Goal: Use online tool/utility: Utilize a website feature to perform a specific function

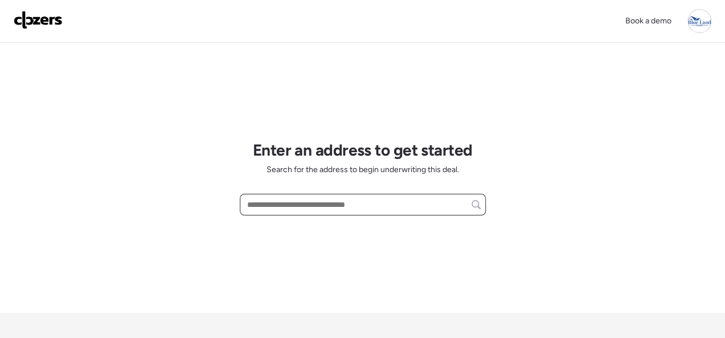
click at [317, 206] on input "text" at bounding box center [363, 204] width 236 height 16
paste input "**********"
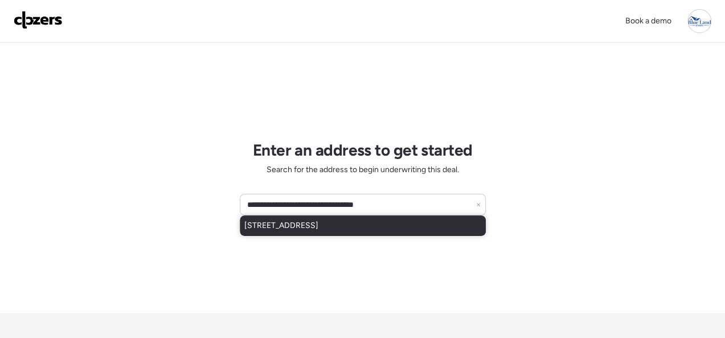
click at [304, 229] on span "[STREET_ADDRESS]" at bounding box center [281, 225] width 74 height 11
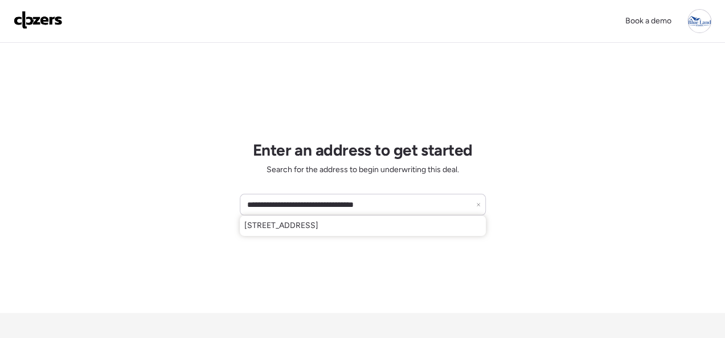
type input "**********"
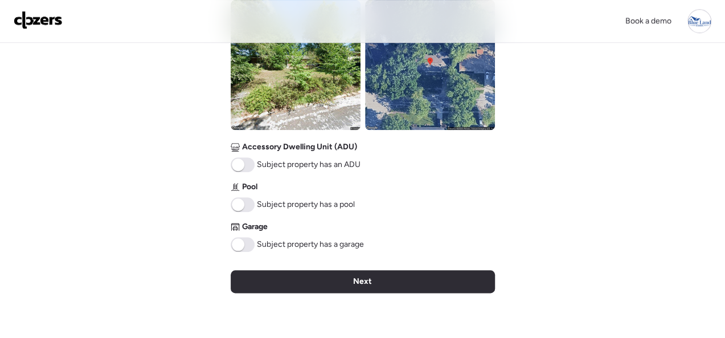
scroll to position [569, 0]
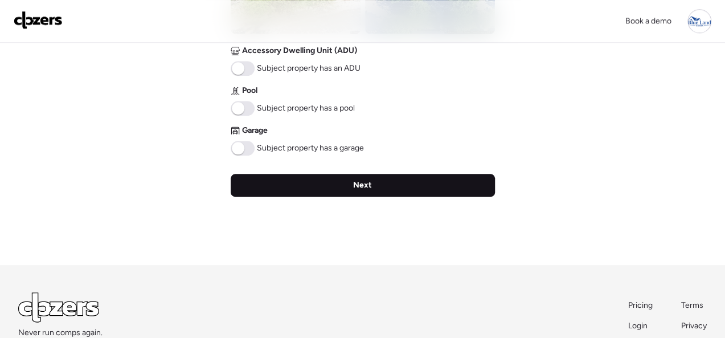
click at [386, 187] on div "Next" at bounding box center [363, 185] width 264 height 23
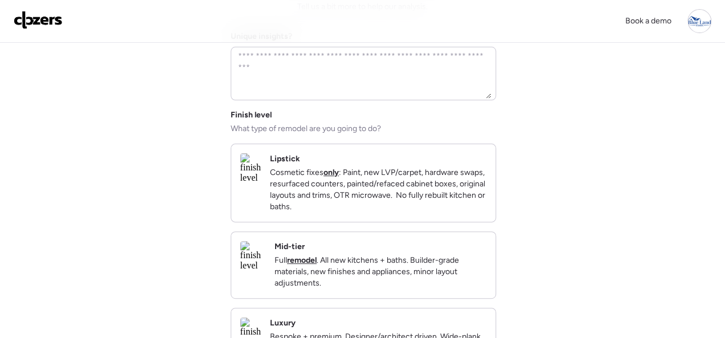
scroll to position [228, 0]
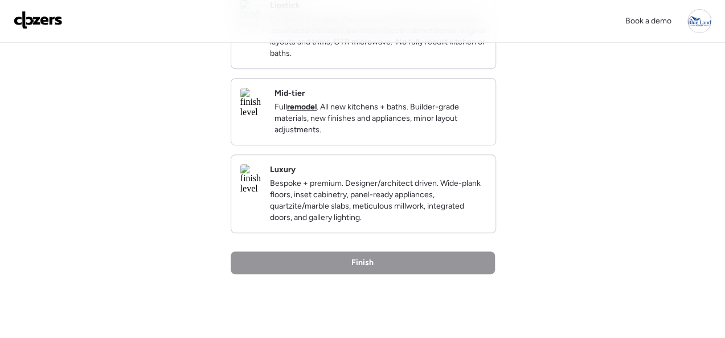
click at [427, 102] on div "Mid-tier Full remodel . All new kitchens + baths. Builder-grade materials, new …" at bounding box center [380, 112] width 212 height 48
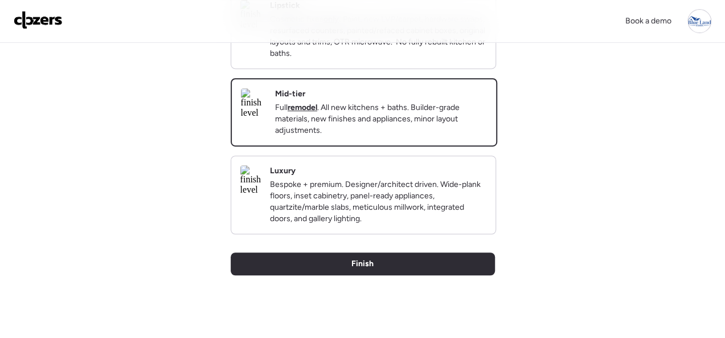
scroll to position [392, 0]
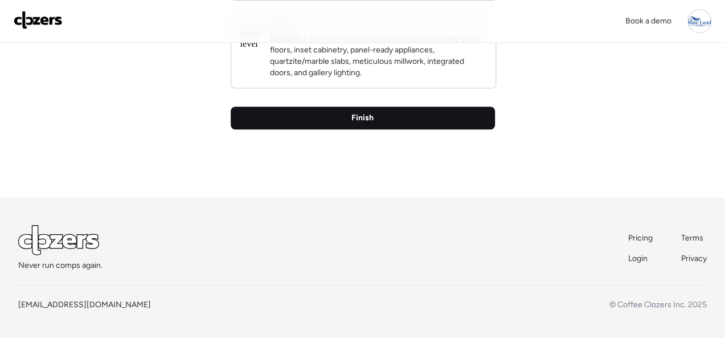
click at [356, 120] on span "Finish" at bounding box center [362, 117] width 22 height 11
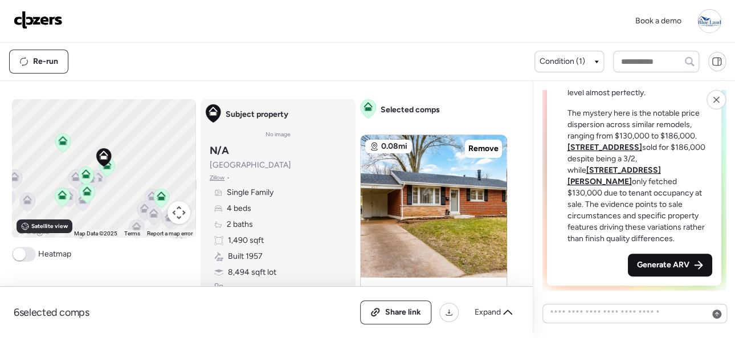
click at [649, 269] on span "Generate ARV" at bounding box center [663, 264] width 52 height 11
